Goal: Task Accomplishment & Management: Use online tool/utility

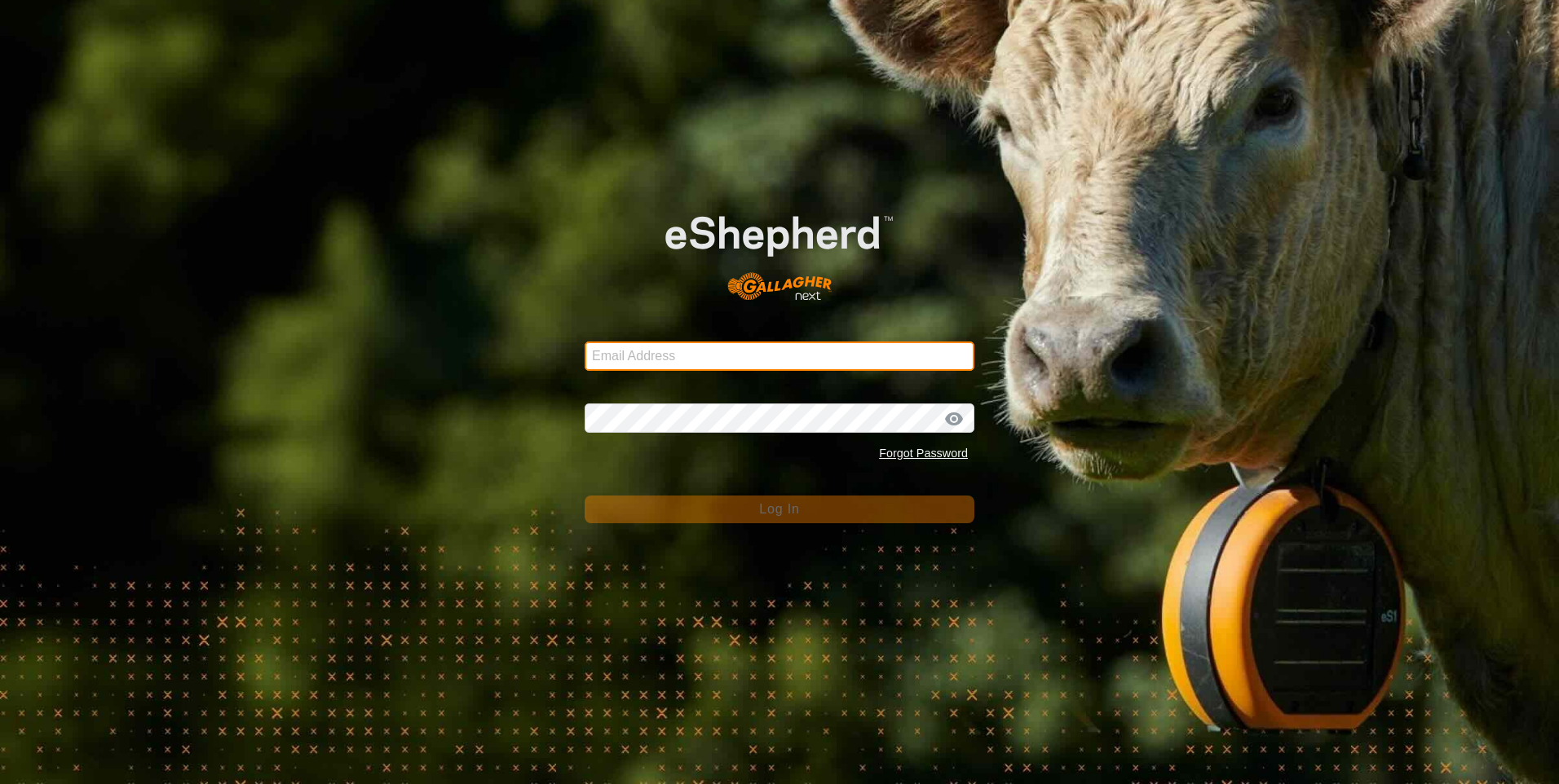
type input "denumsen@yahoo.com"
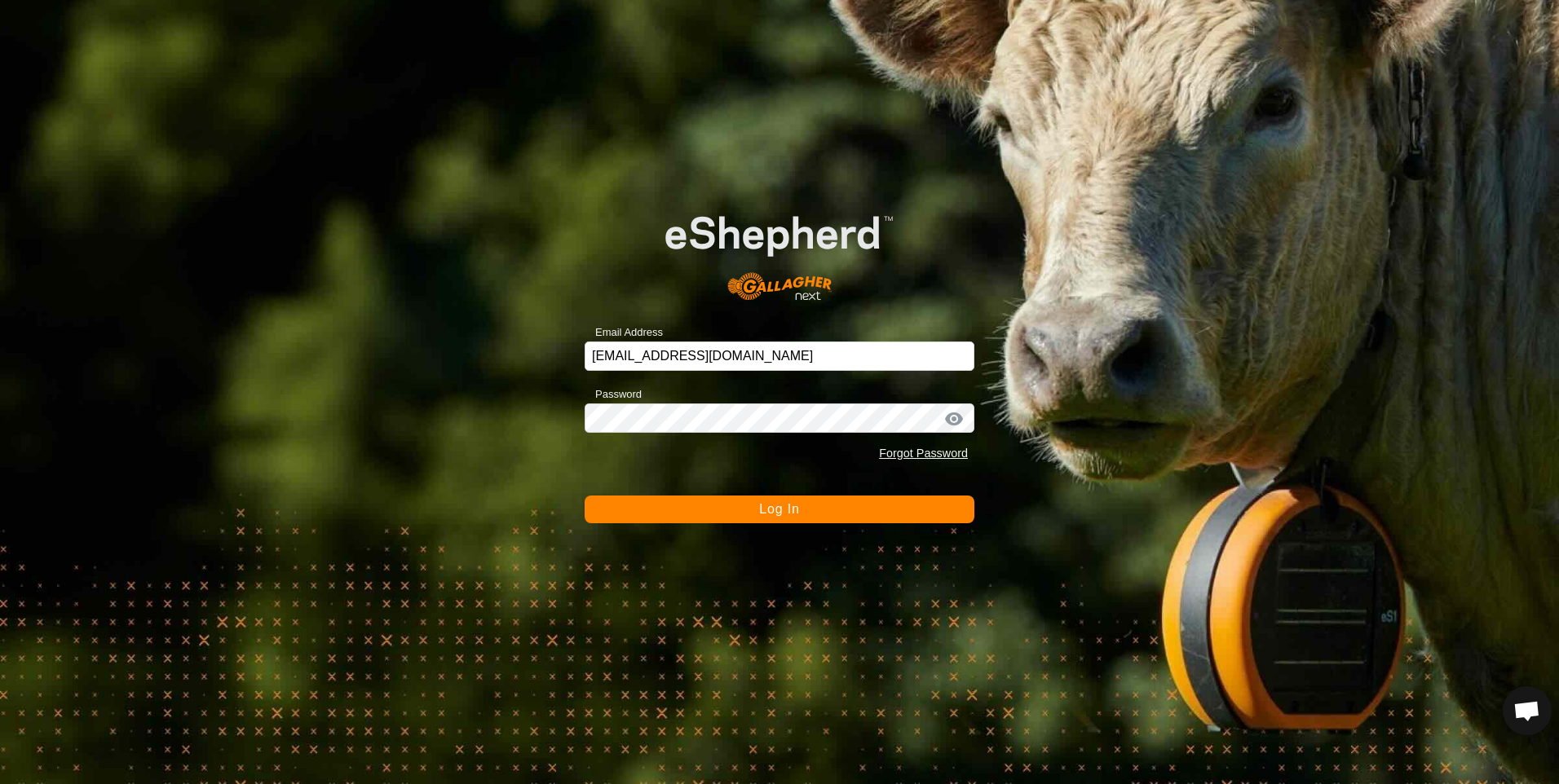
click at [660, 507] on button "Log In" at bounding box center [779, 509] width 390 height 28
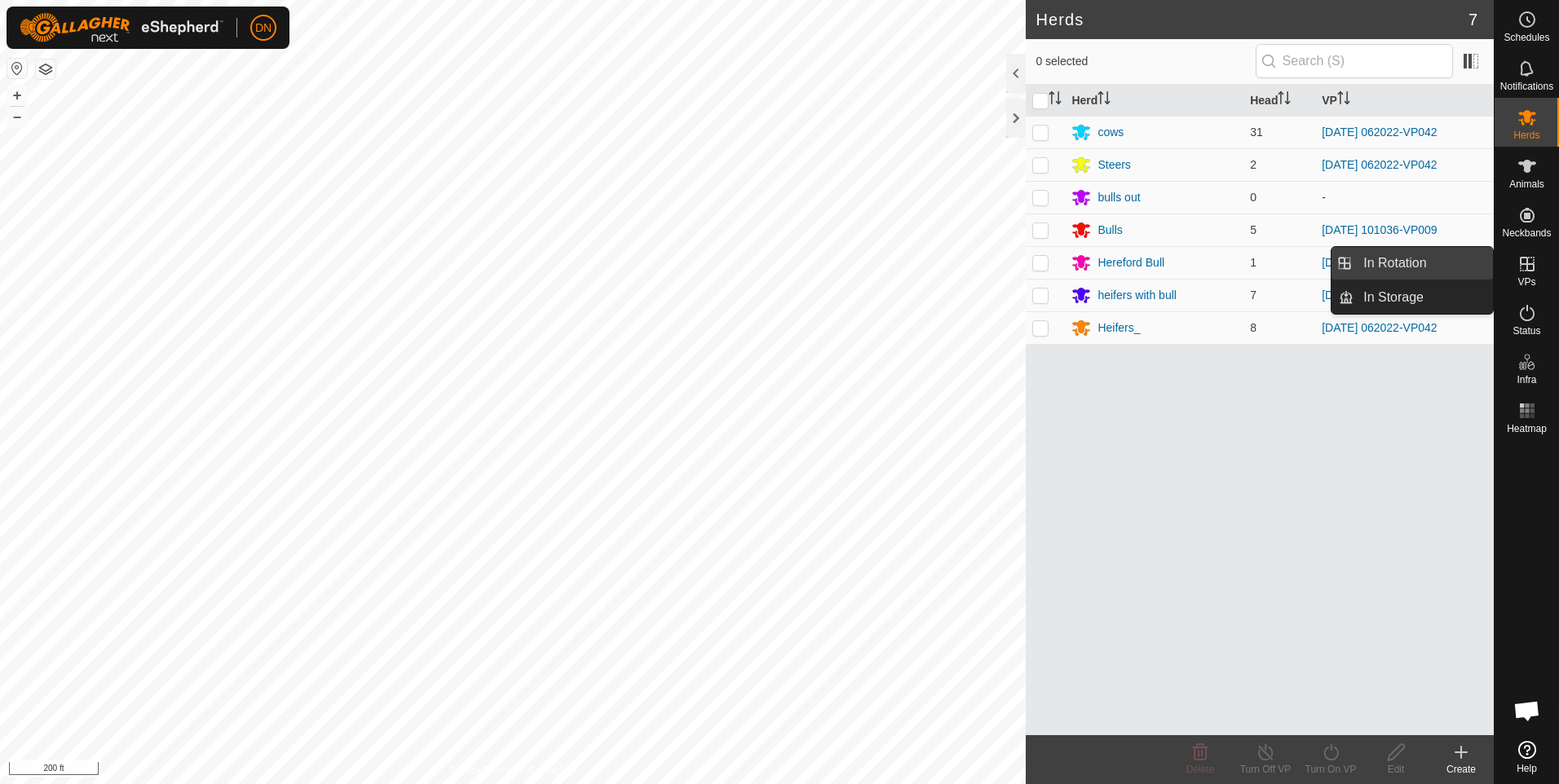
click at [1430, 265] on link "In Rotation" at bounding box center [1423, 263] width 140 height 32
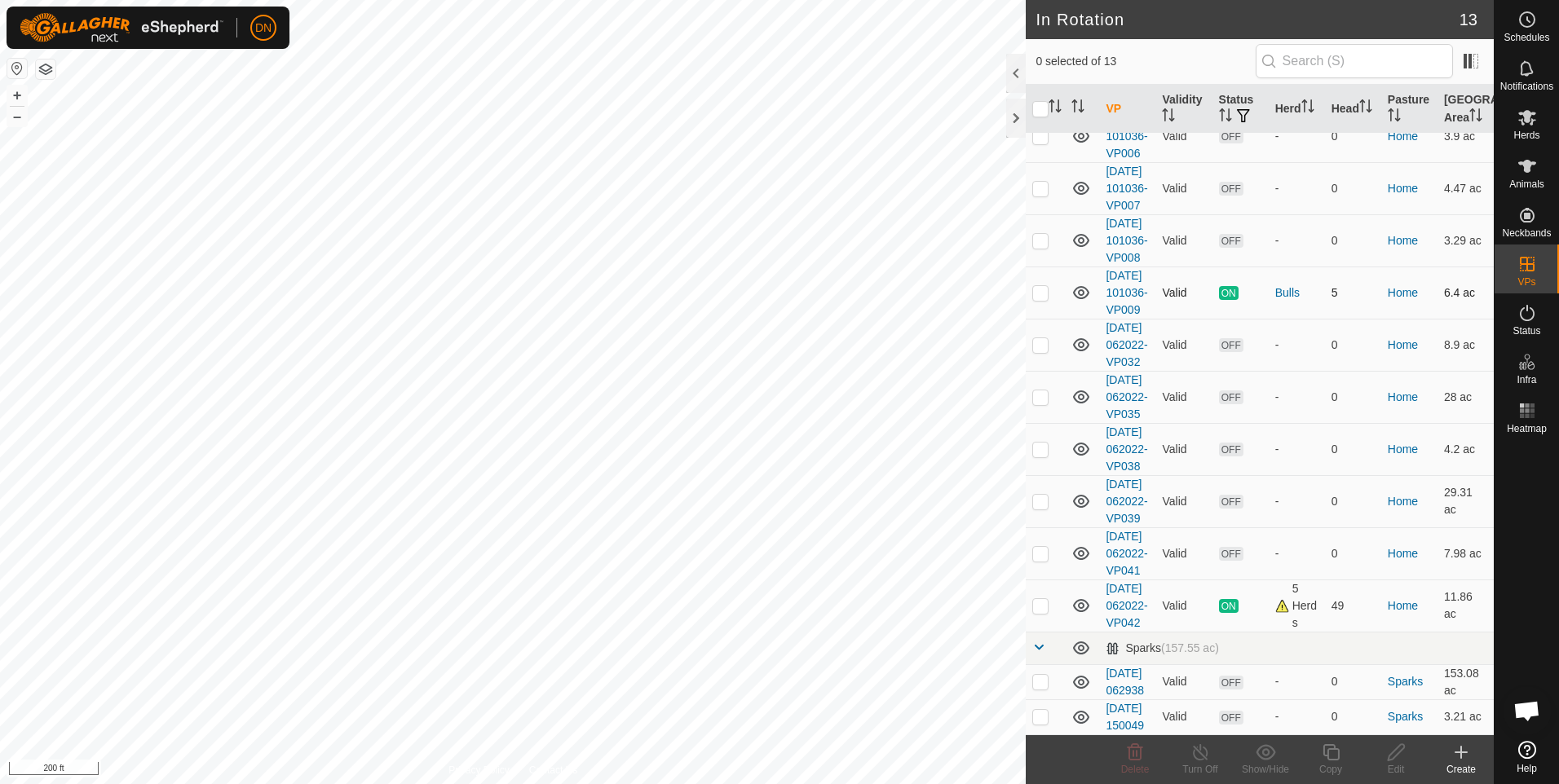
scroll to position [326, 0]
click at [1041, 598] on p-checkbox at bounding box center [1041, 605] width 16 height 13
checkbox input "true"
click at [1327, 752] on icon at bounding box center [1330, 752] width 16 height 16
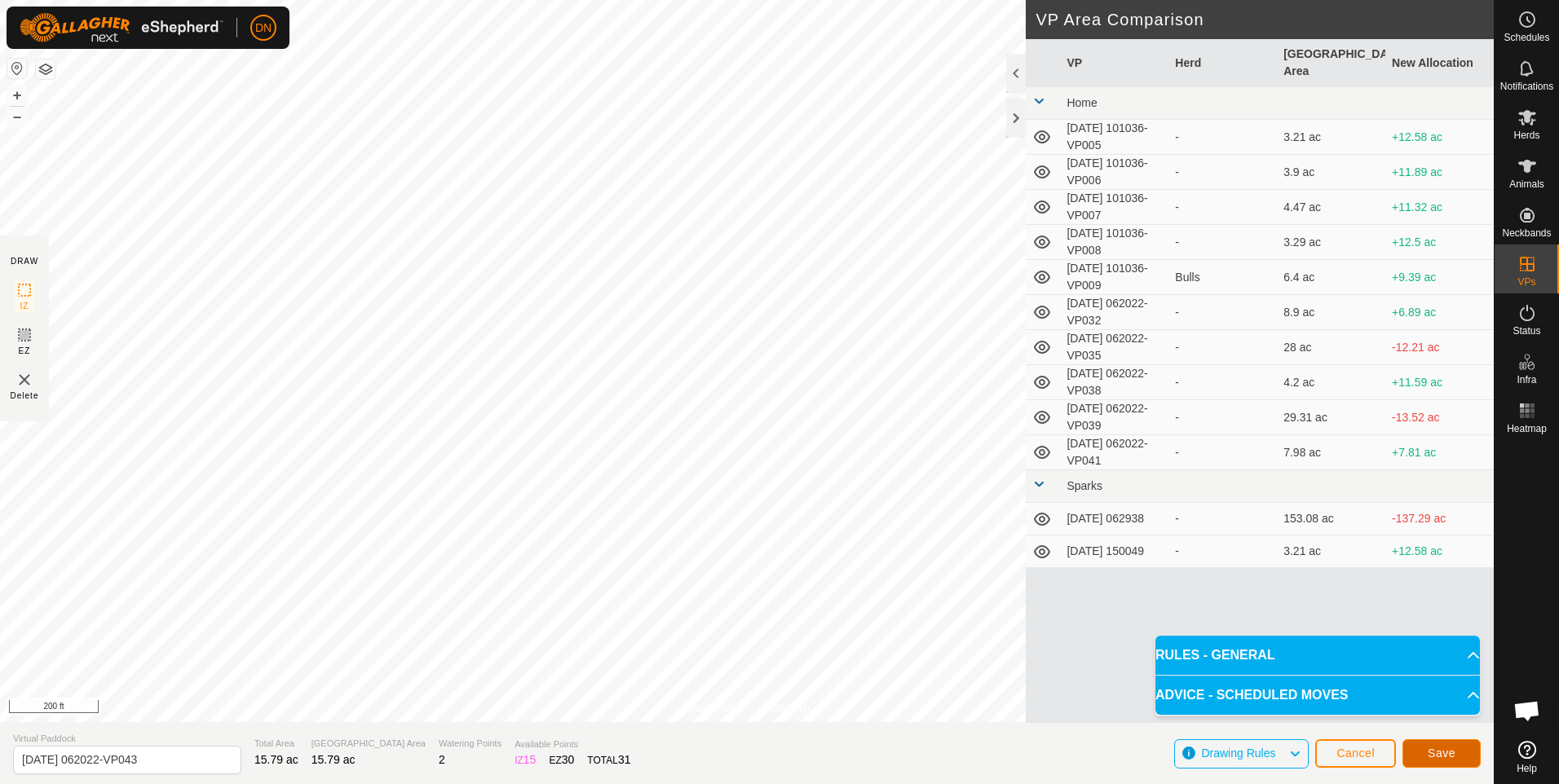
click at [1454, 751] on span "Save" at bounding box center [1441, 752] width 28 height 13
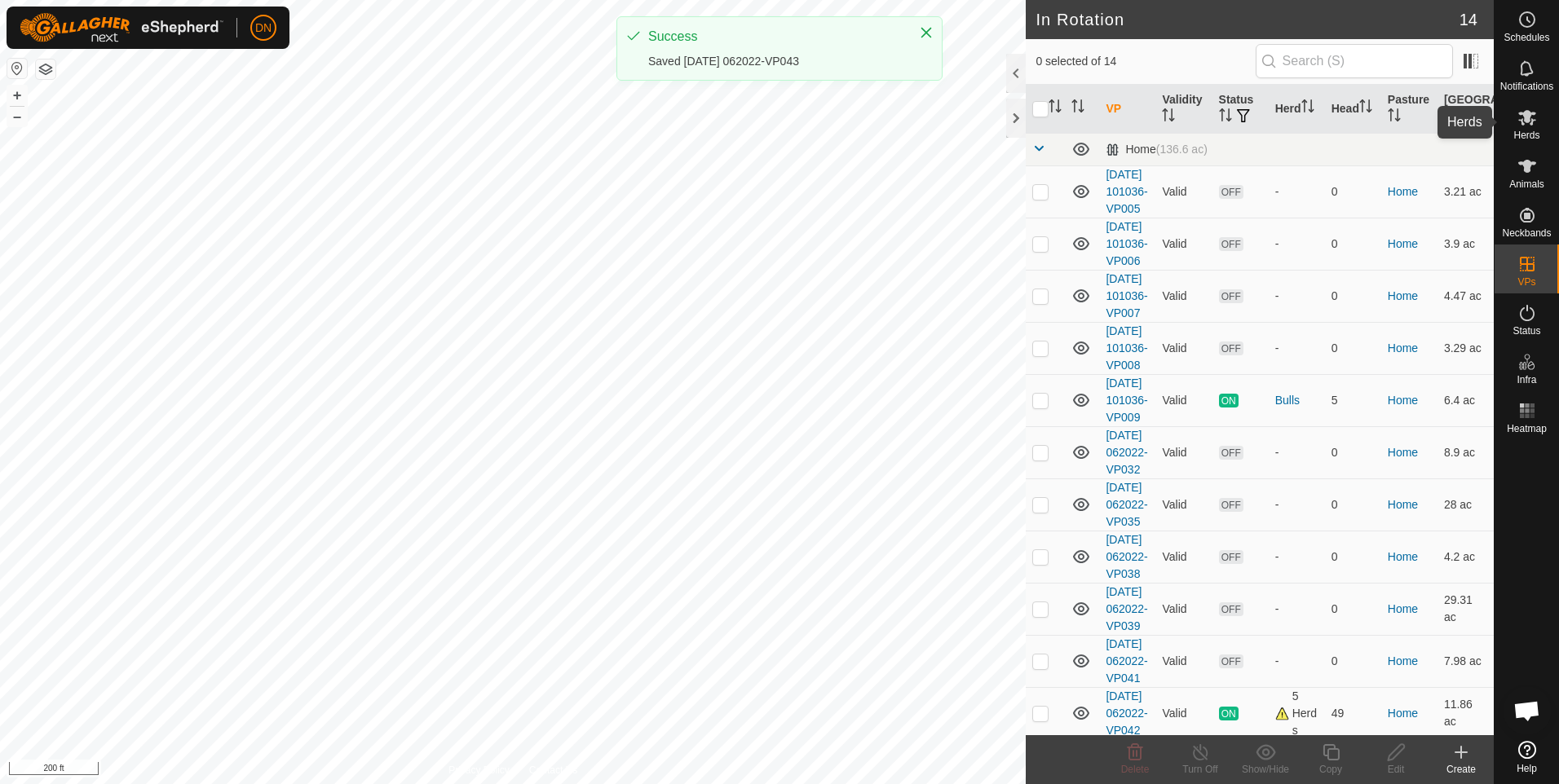
click at [1527, 125] on icon at bounding box center [1527, 117] width 20 height 20
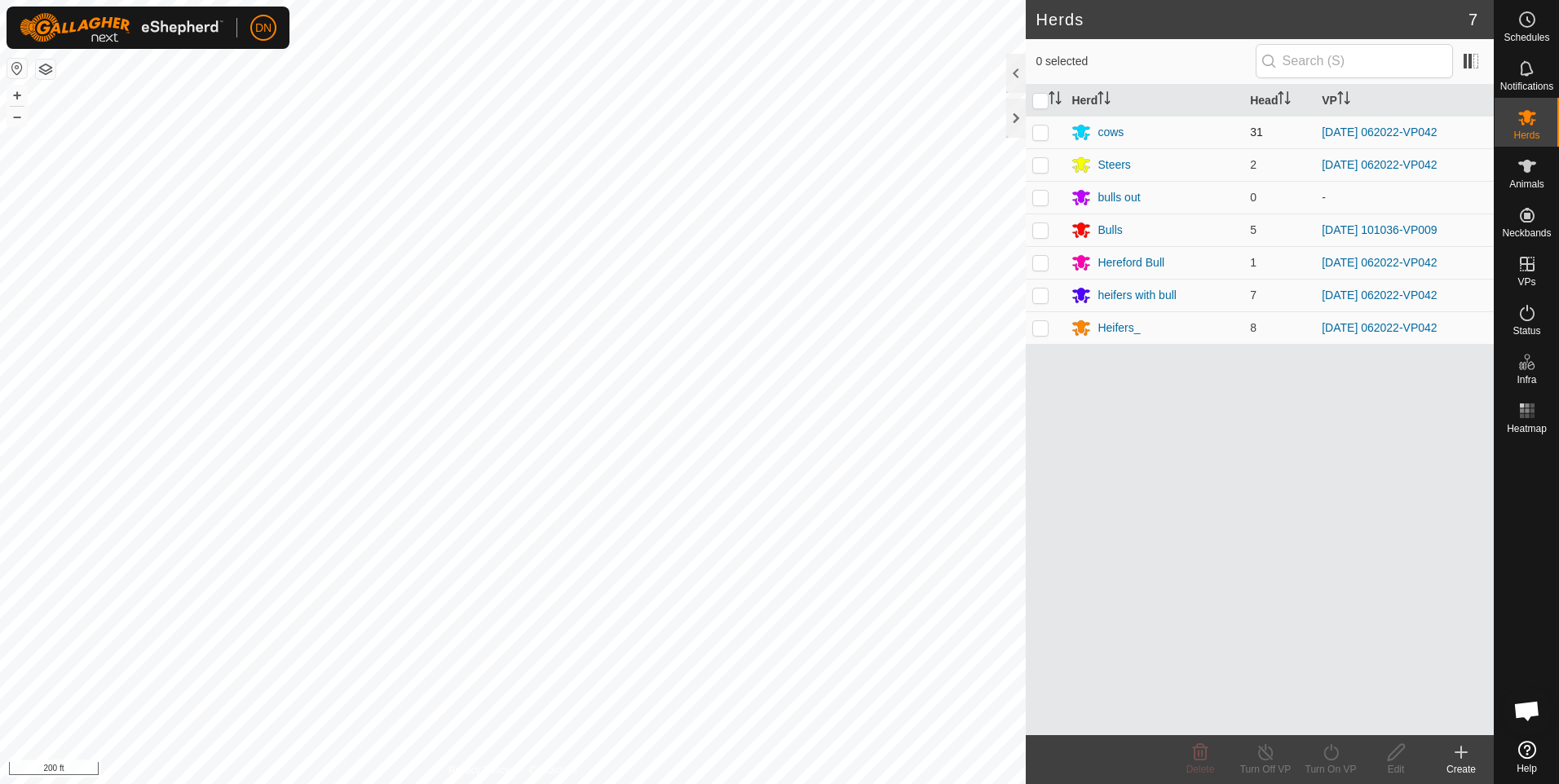
click at [1044, 129] on p-checkbox at bounding box center [1041, 132] width 16 height 13
checkbox input "true"
click at [1040, 166] on p-checkbox at bounding box center [1041, 164] width 16 height 13
checkbox input "true"
click at [1038, 268] on p-checkbox at bounding box center [1041, 262] width 16 height 13
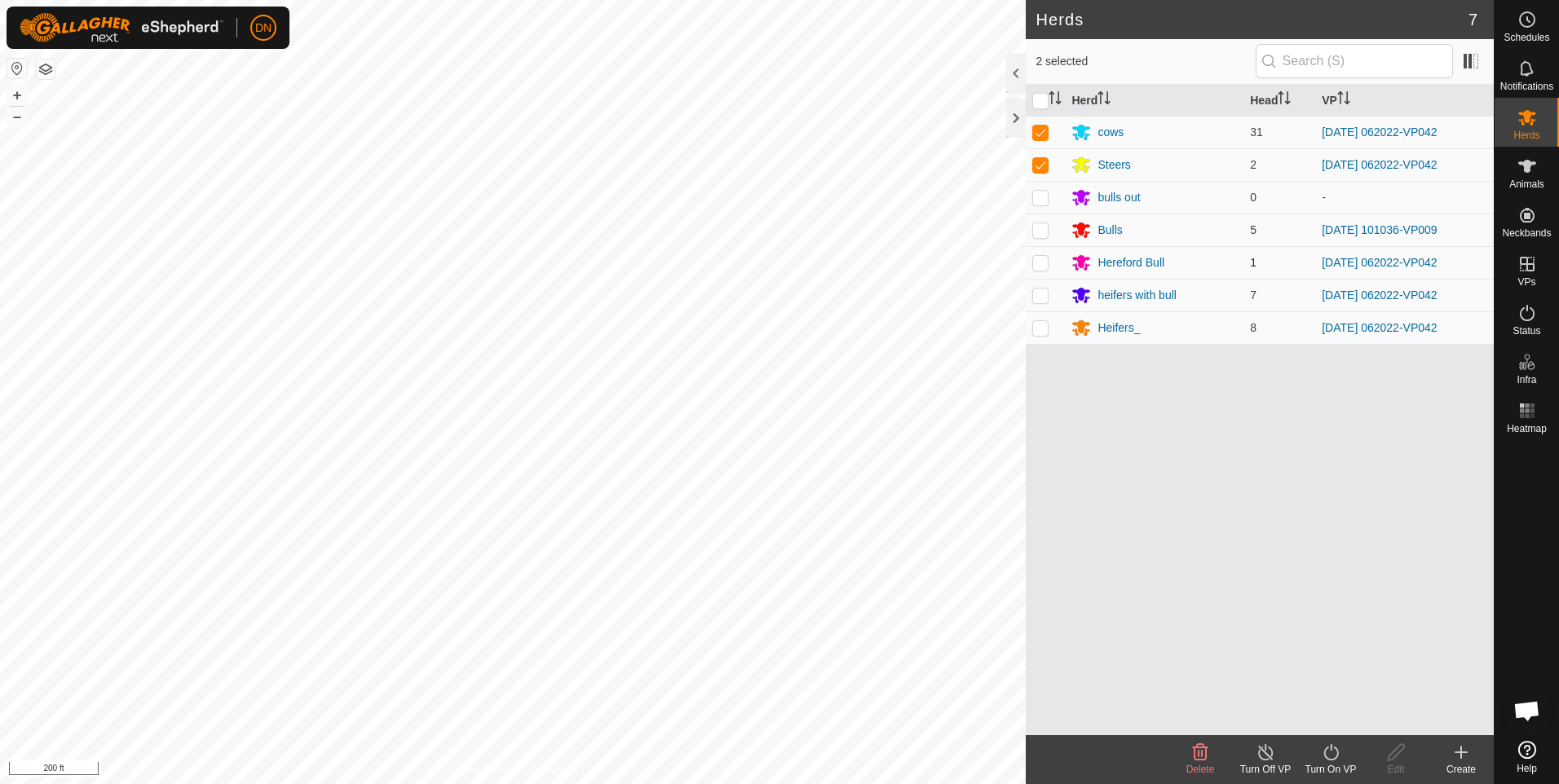
checkbox input "true"
click at [1036, 302] on td at bounding box center [1044, 295] width 39 height 32
checkbox input "true"
click at [1037, 321] on p-checkbox at bounding box center [1041, 327] width 16 height 13
checkbox input "true"
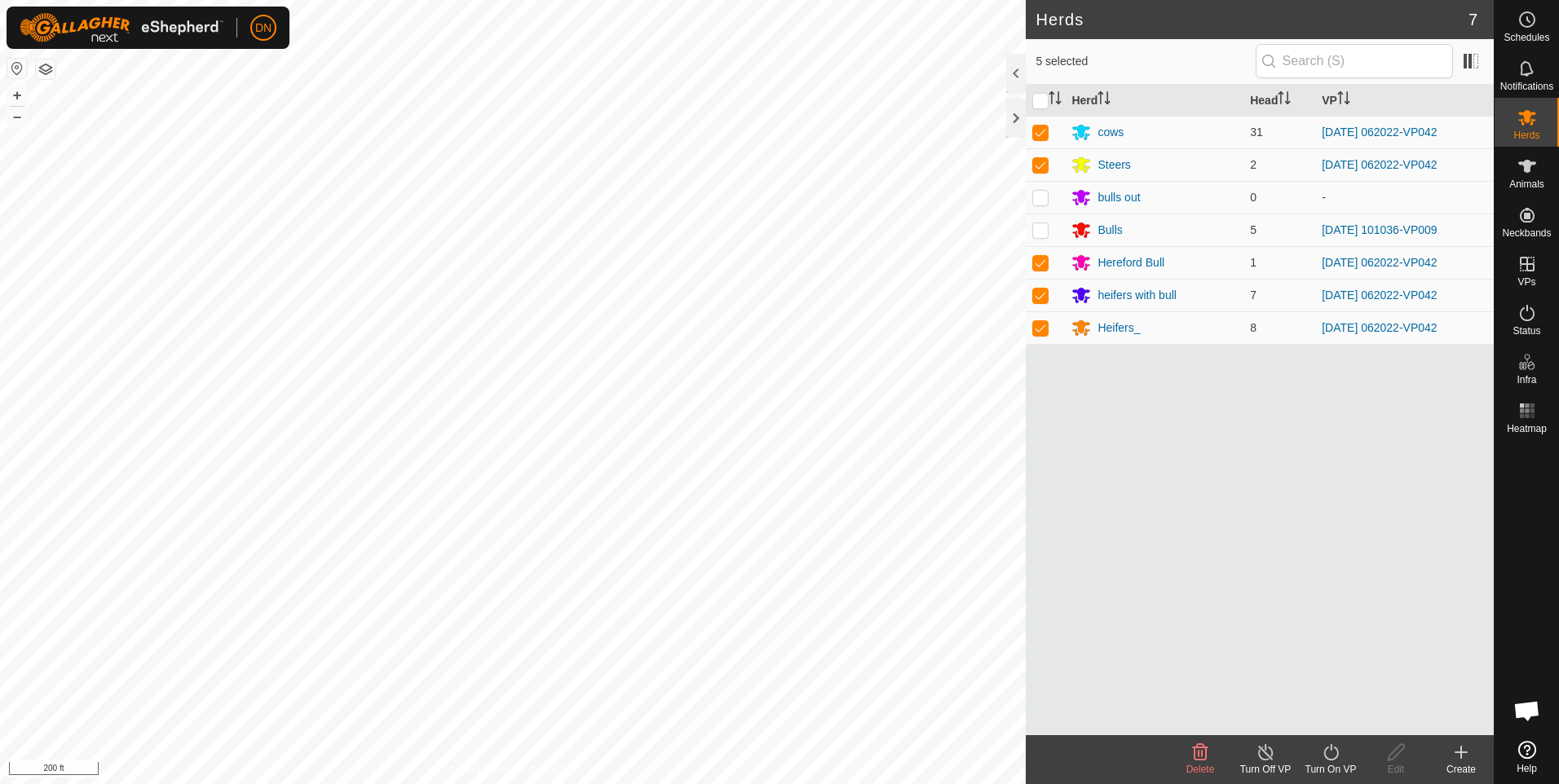
click at [1335, 750] on icon at bounding box center [1331, 752] width 21 height 20
click at [1338, 725] on link "Now" at bounding box center [1379, 716] width 161 height 32
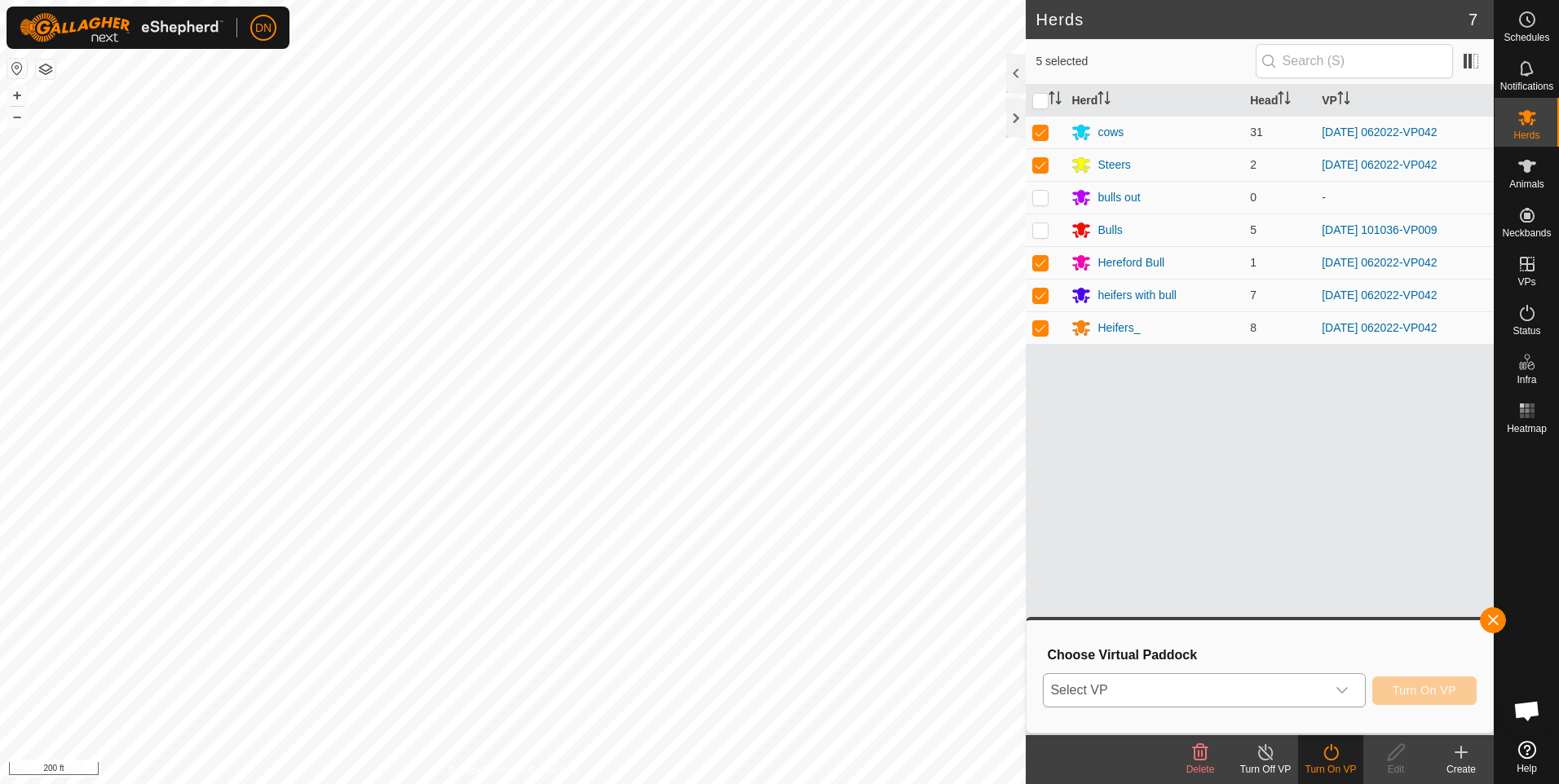
click at [1342, 685] on icon "dropdown trigger" at bounding box center [1342, 690] width 13 height 13
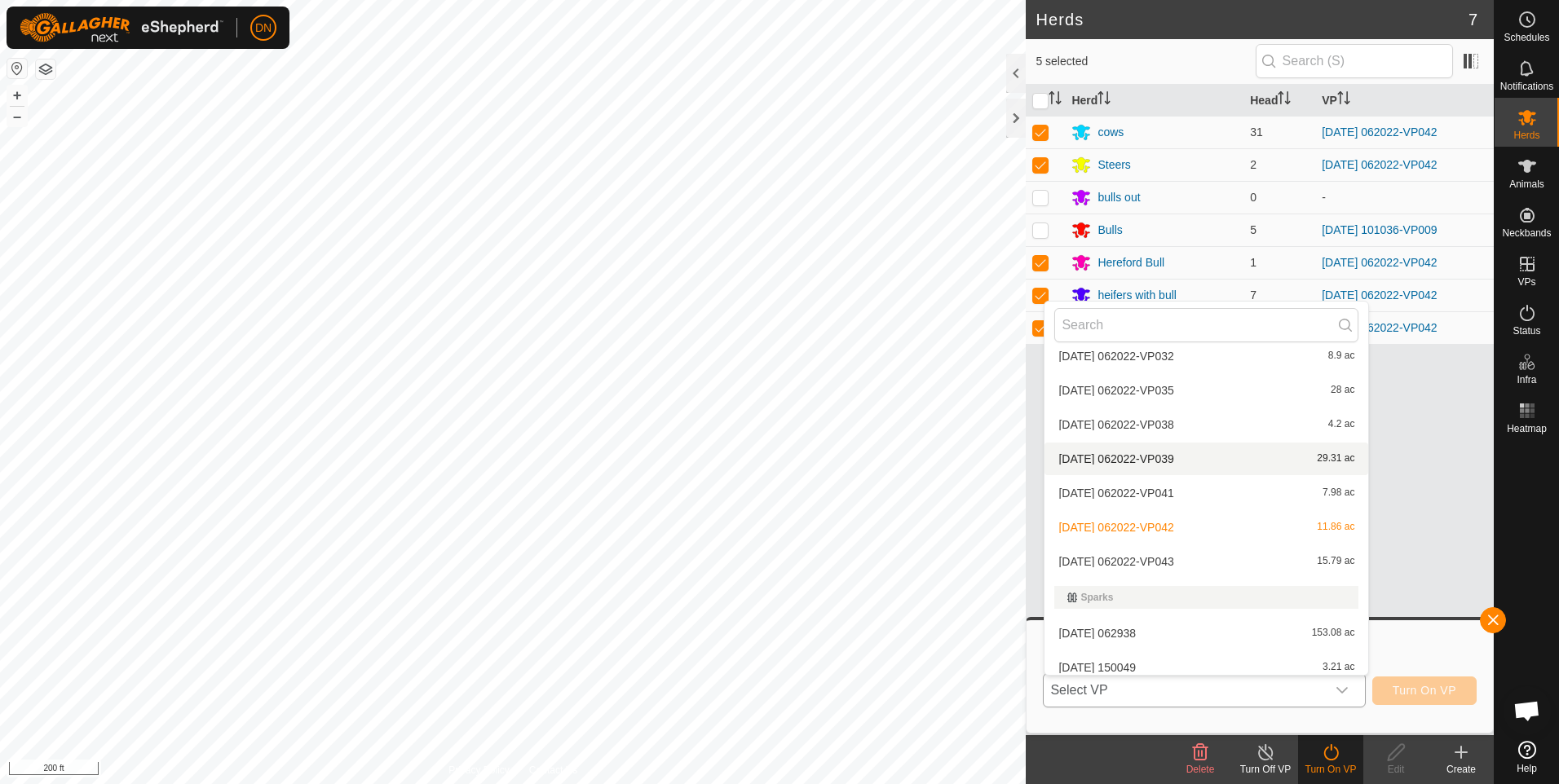
scroll to position [226, 0]
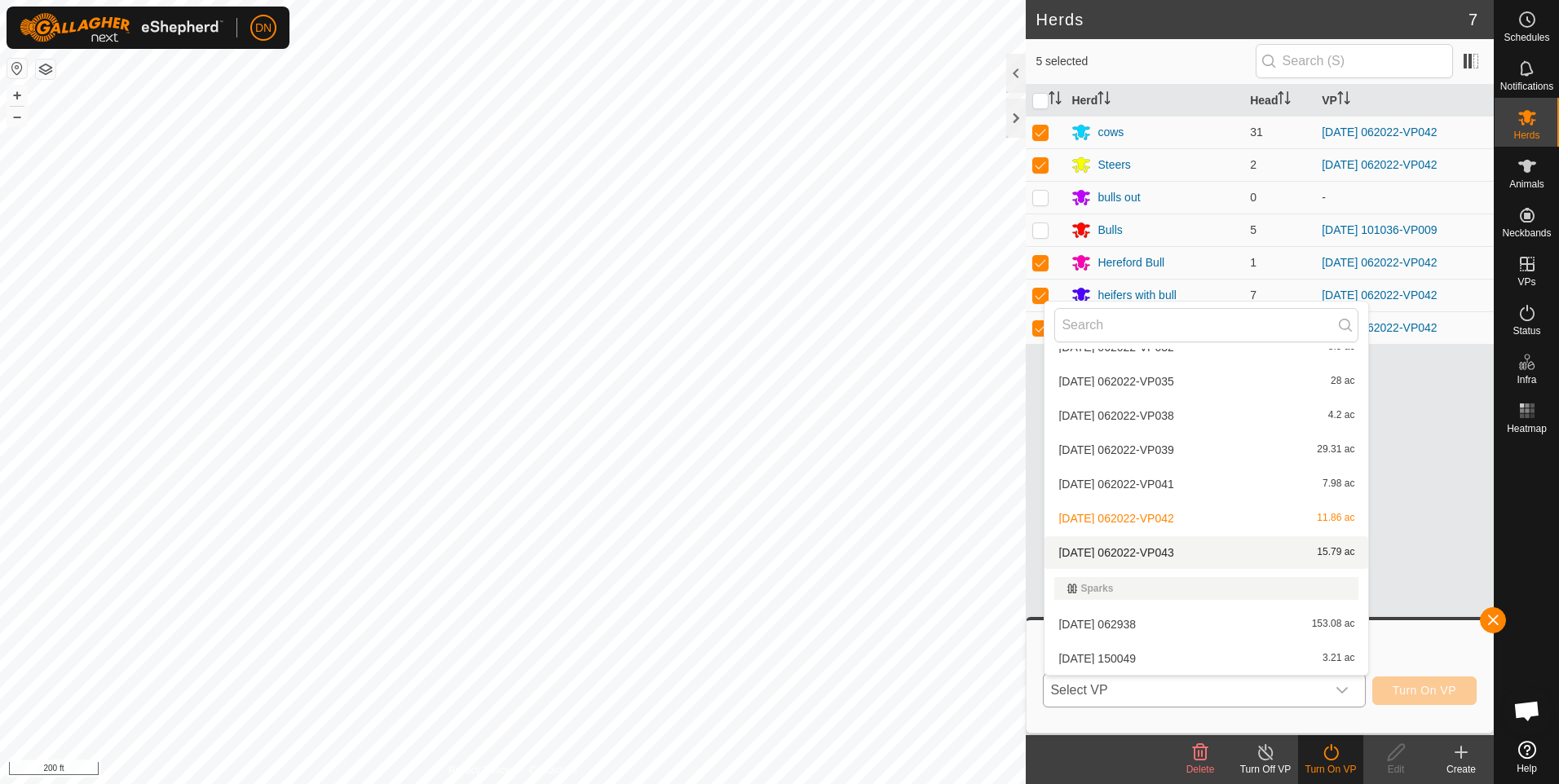
click at [1205, 550] on li "[DATE] 062022-VP043 15.79 ac" at bounding box center [1206, 552] width 324 height 32
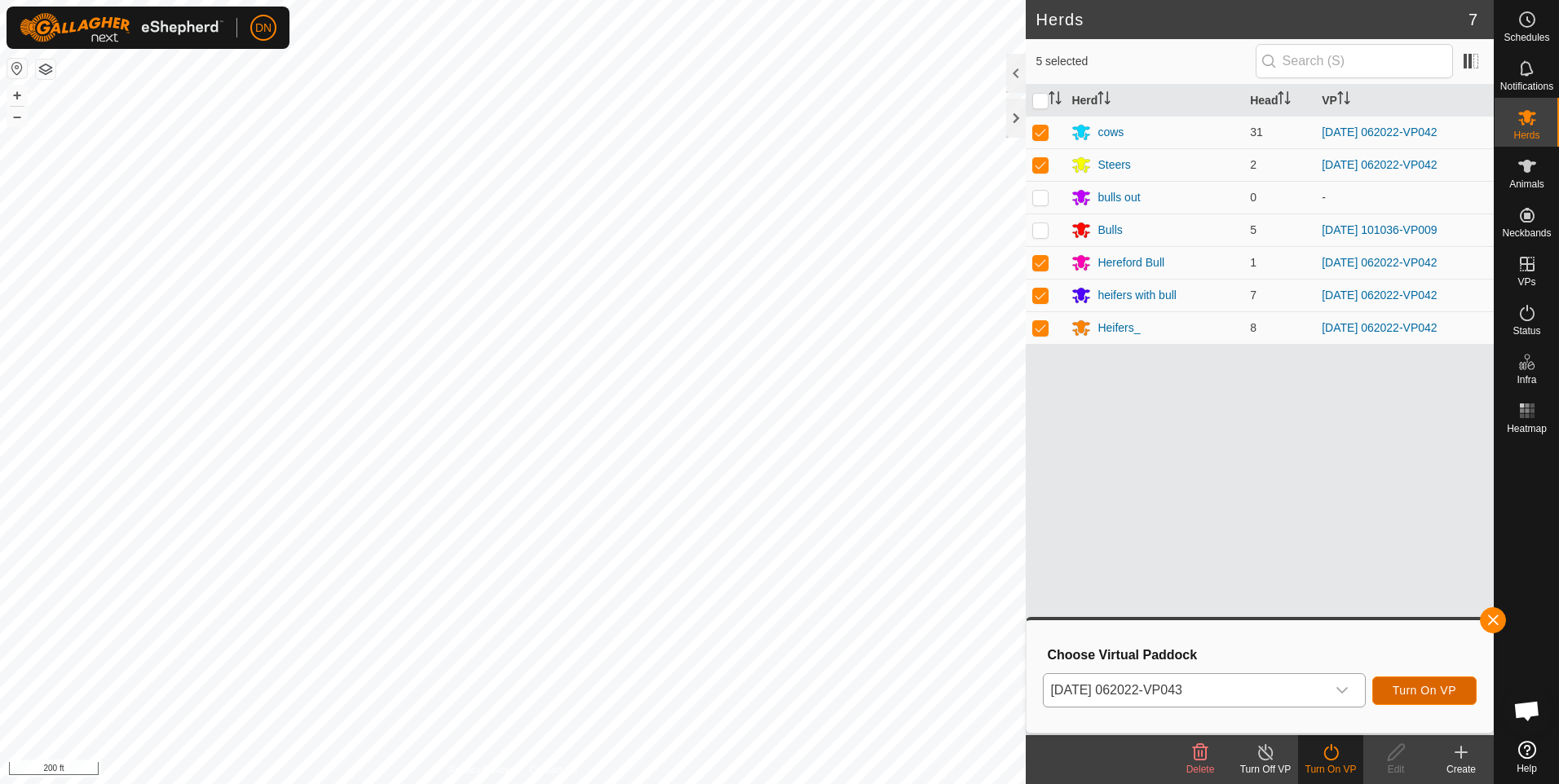
click at [1424, 692] on span "Turn On VP" at bounding box center [1424, 690] width 64 height 13
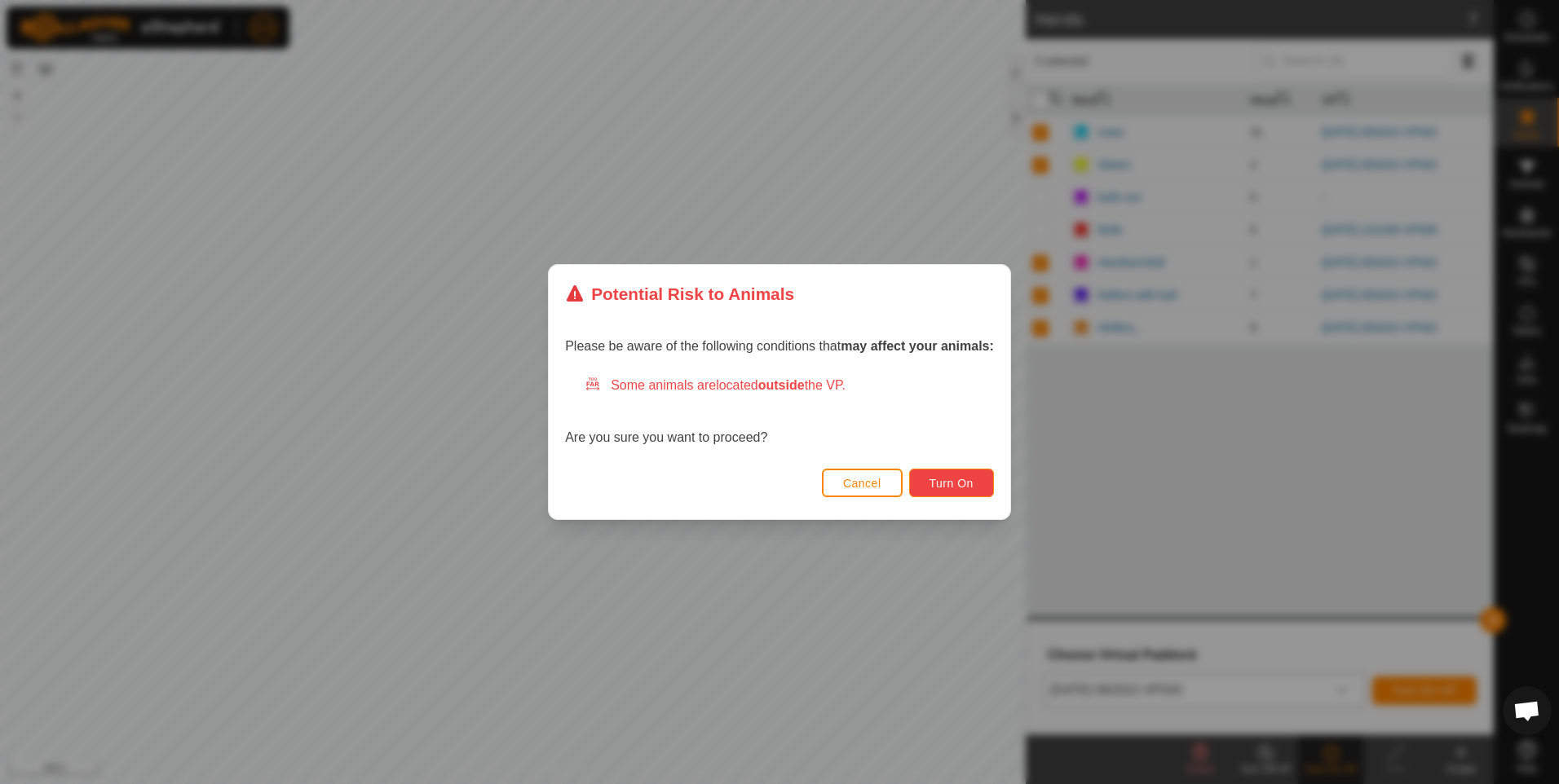
click at [956, 470] on button "Turn On" at bounding box center [951, 483] width 85 height 29
